Goal: Task Accomplishment & Management: Manage account settings

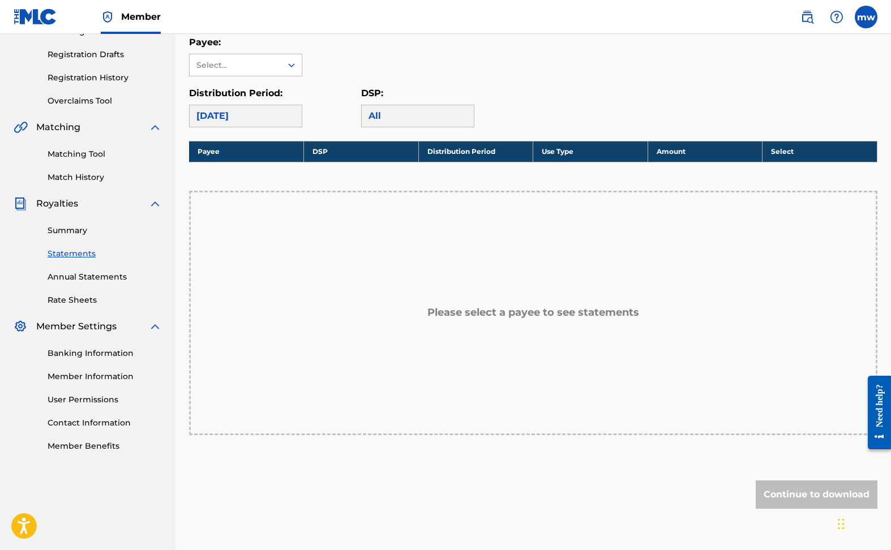
scroll to position [152, 0]
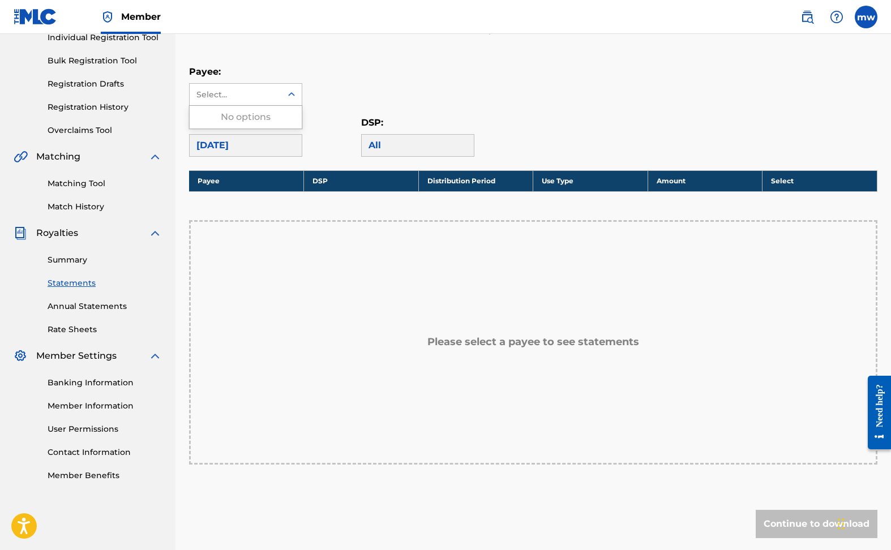
click at [290, 95] on icon at bounding box center [291, 94] width 7 height 4
click at [231, 113] on div "No options" at bounding box center [246, 117] width 112 height 23
click at [293, 93] on icon at bounding box center [291, 94] width 7 height 4
click at [88, 430] on link "User Permissions" at bounding box center [105, 430] width 114 height 12
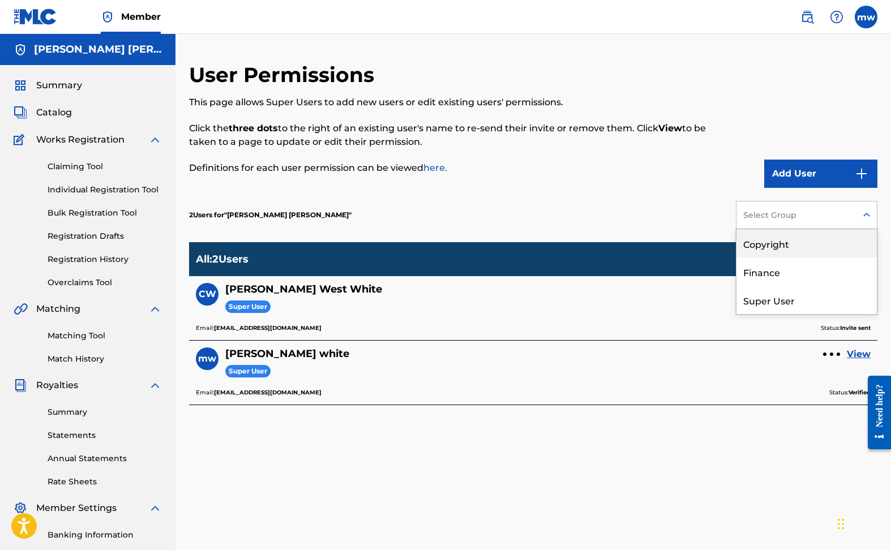
click at [867, 211] on icon at bounding box center [866, 215] width 11 height 11
click at [785, 302] on div "Super User" at bounding box center [807, 300] width 140 height 28
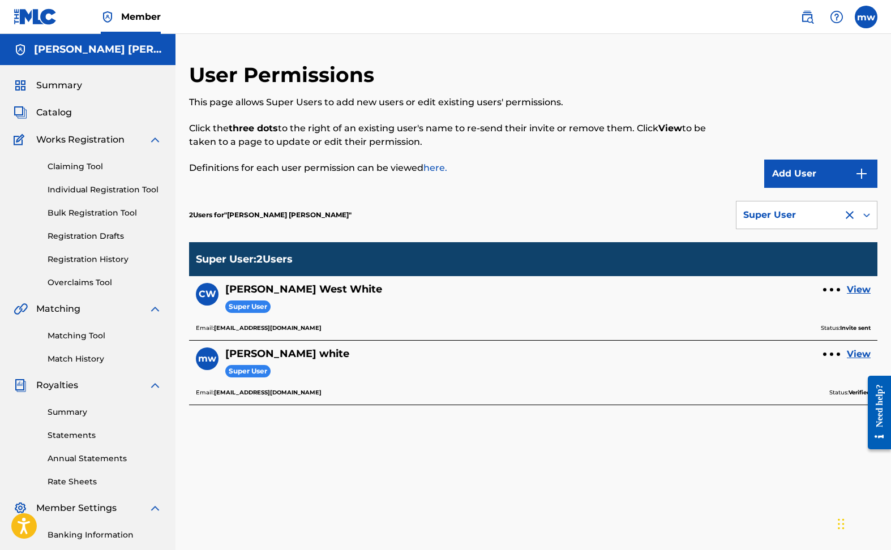
click at [861, 355] on link "View" at bounding box center [859, 355] width 24 height 14
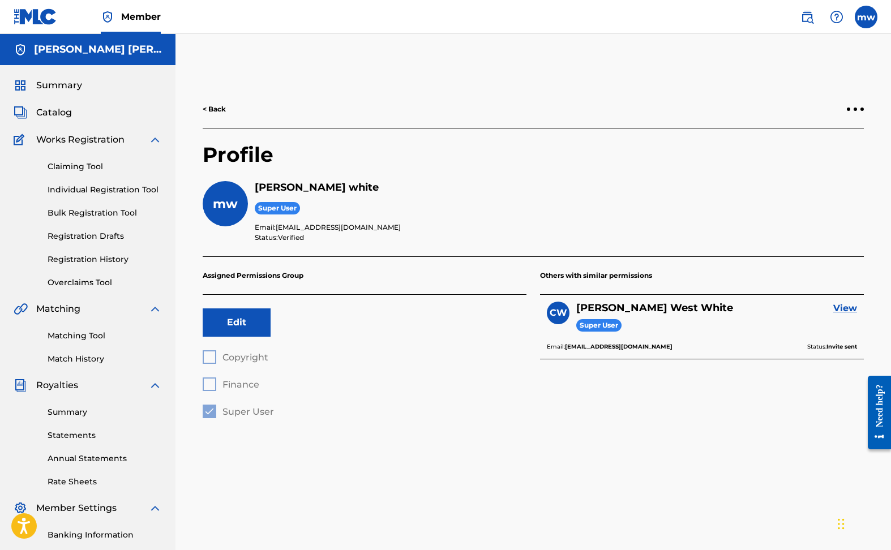
click at [235, 322] on button "Edit" at bounding box center [237, 323] width 68 height 28
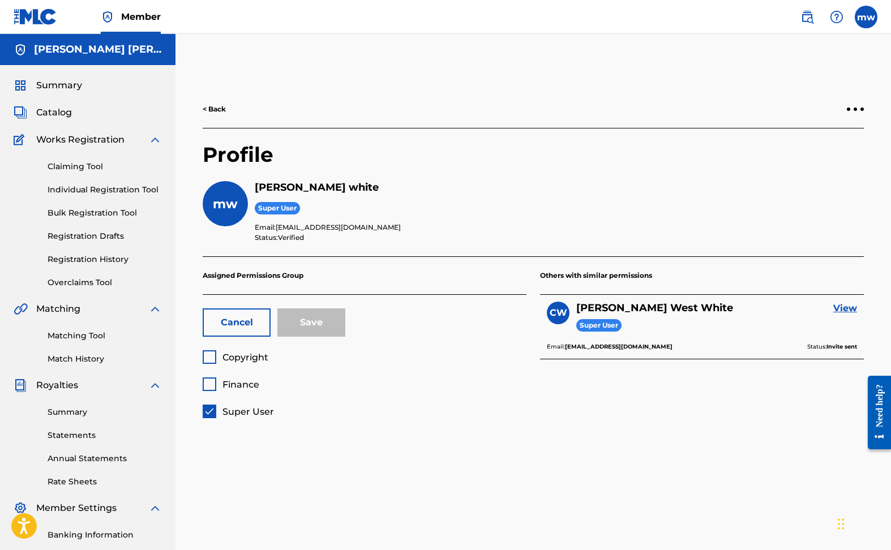
click at [846, 309] on link "View" at bounding box center [846, 309] width 24 height 14
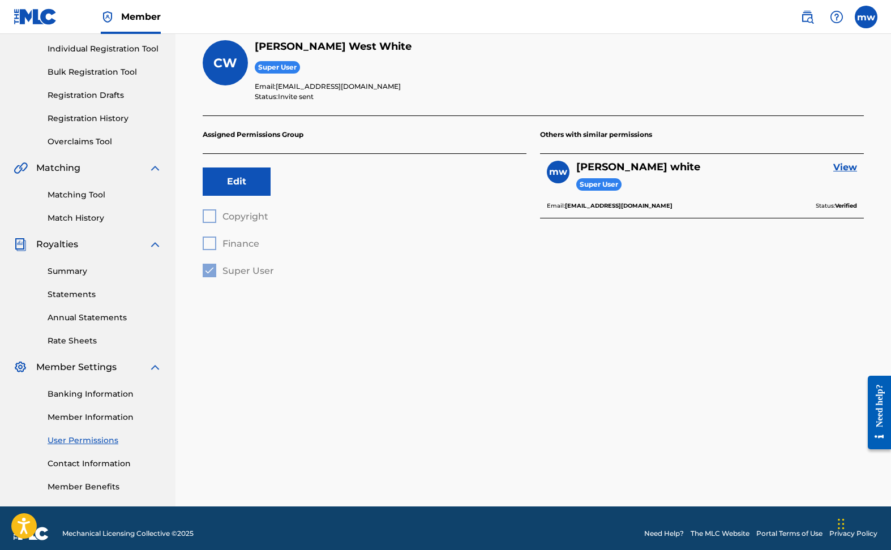
scroll to position [152, 0]
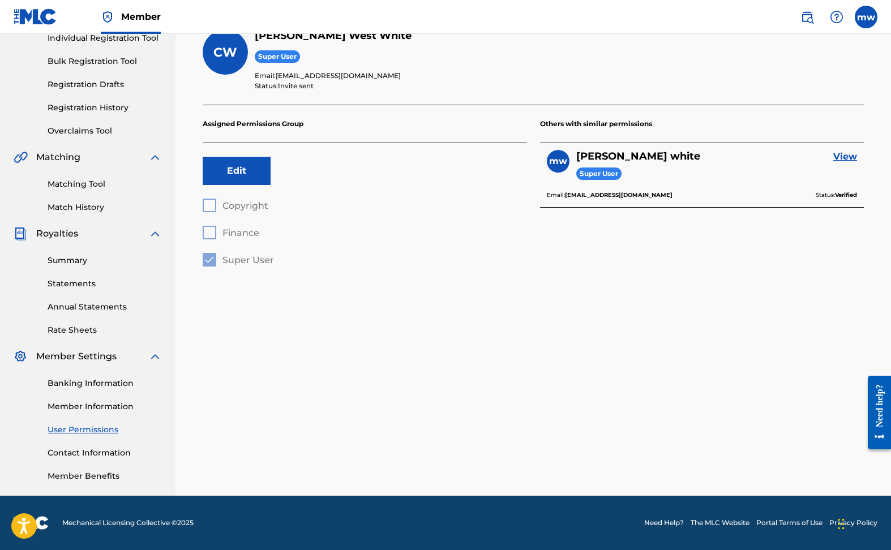
click at [77, 404] on link "Member Information" at bounding box center [105, 407] width 114 height 12
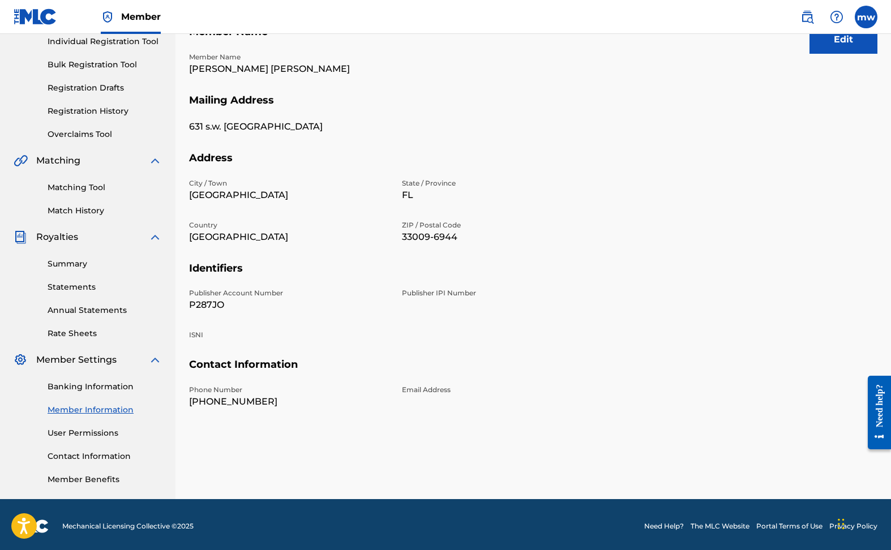
scroll to position [152, 0]
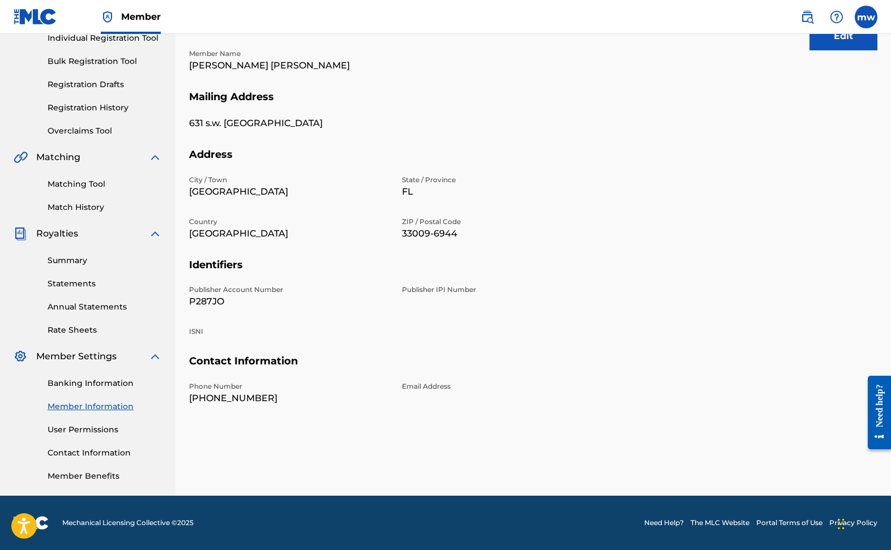
click at [82, 432] on link "User Permissions" at bounding box center [105, 430] width 114 height 12
